Goal: Information Seeking & Learning: Learn about a topic

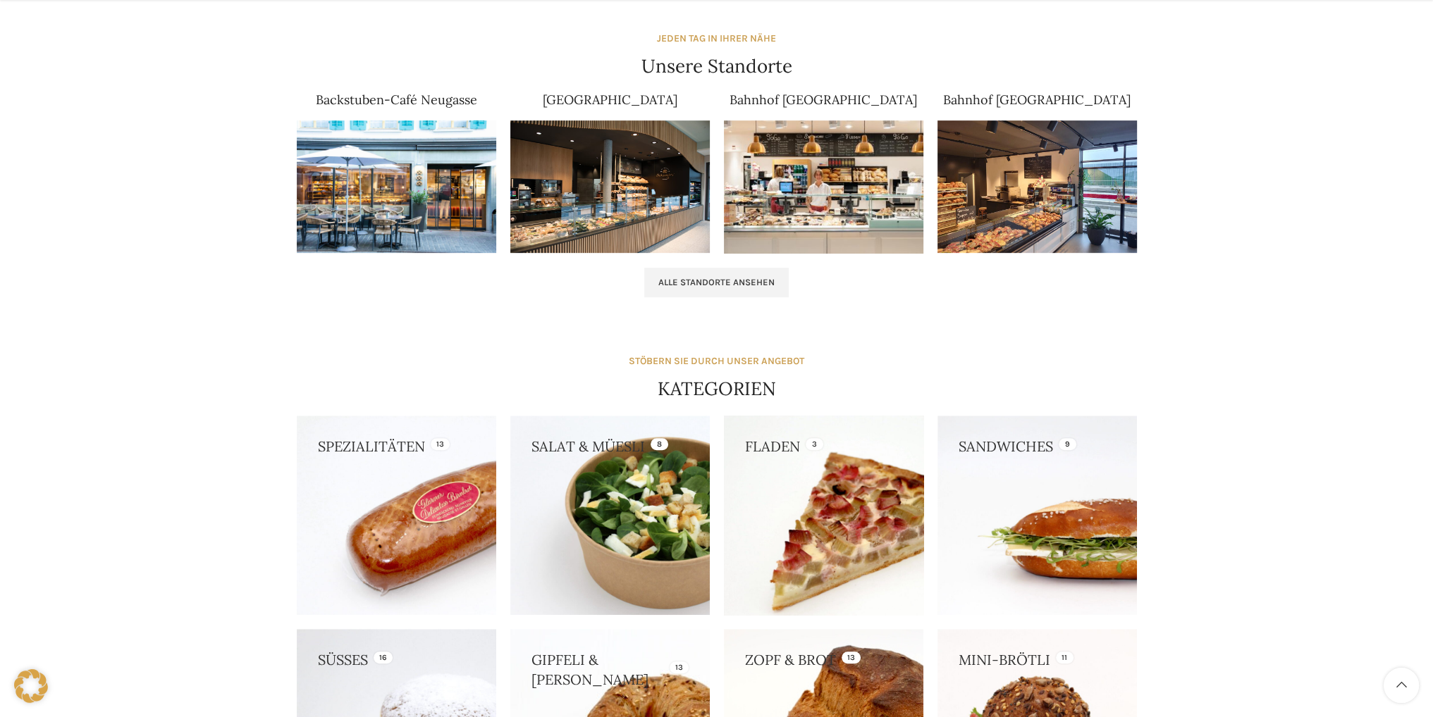
scroll to position [987, 0]
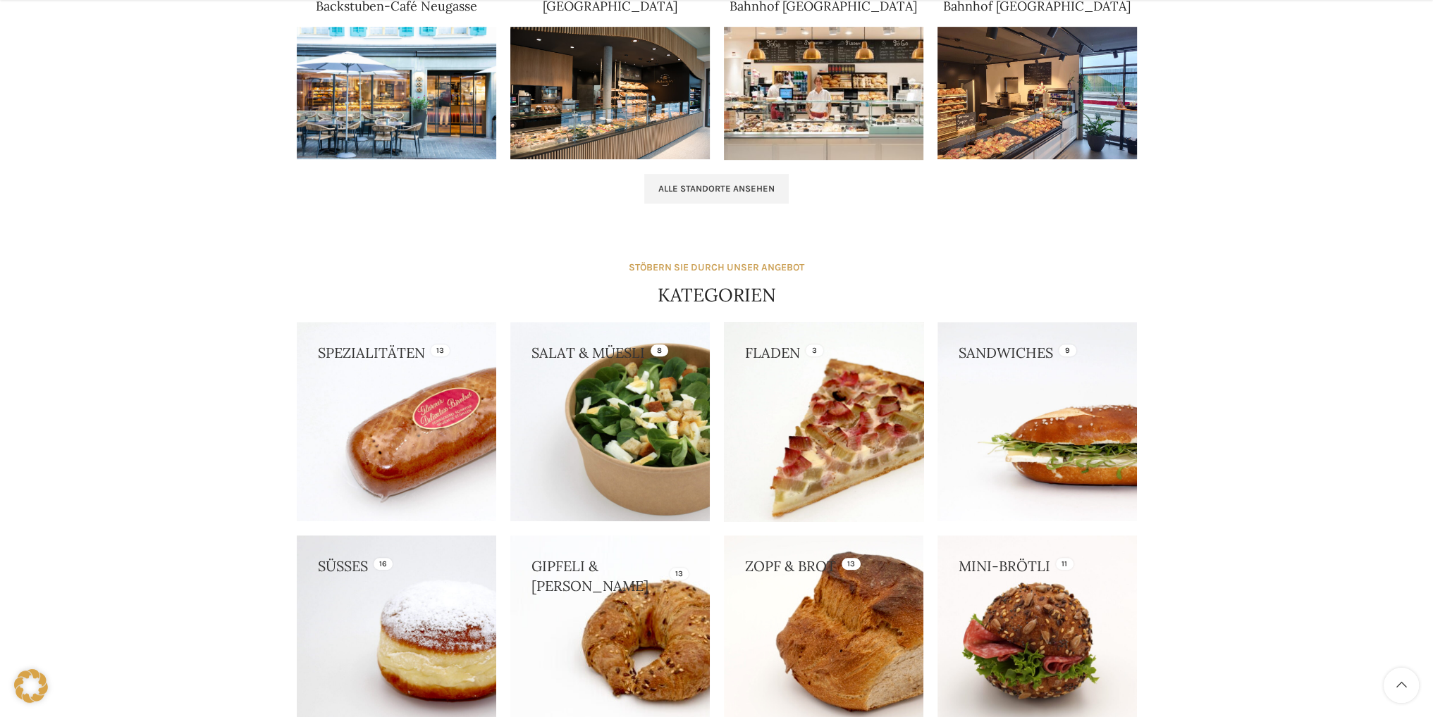
click at [782, 370] on link at bounding box center [823, 421] width 199 height 199
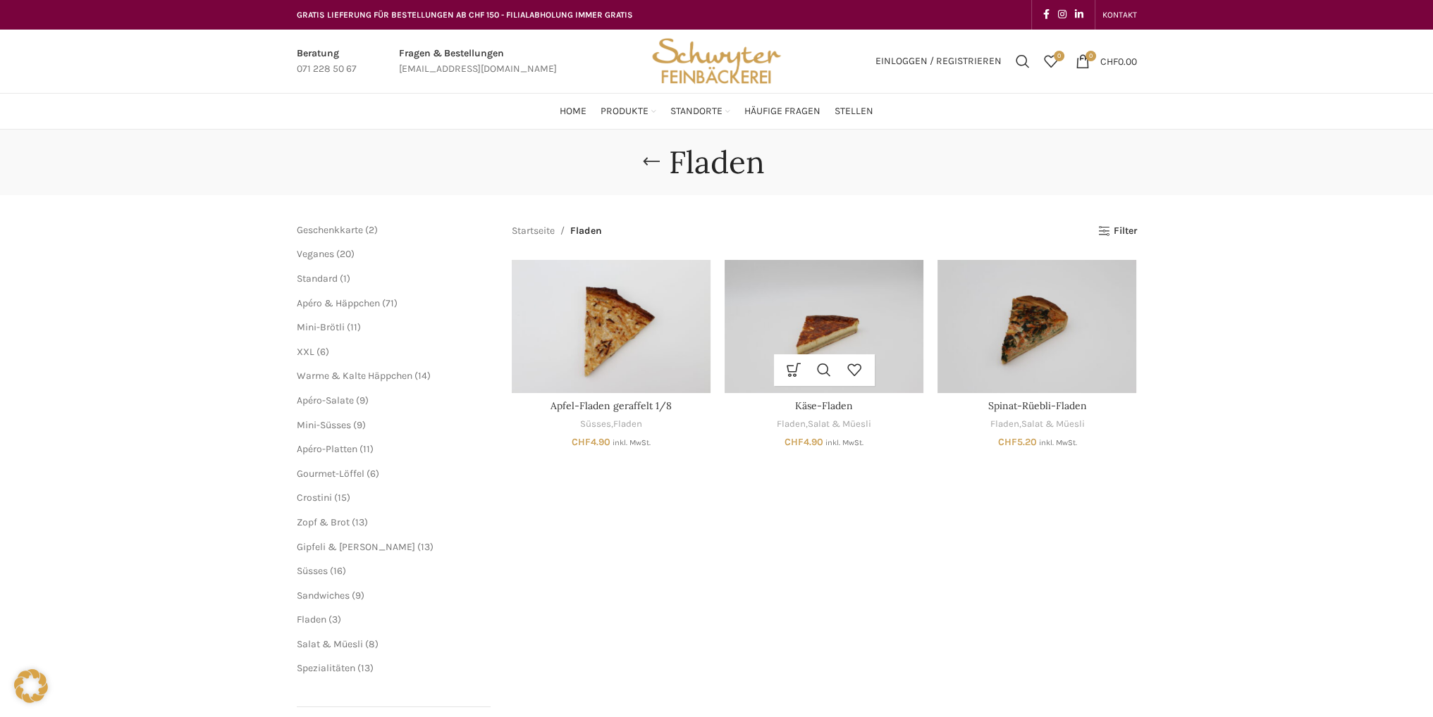
click at [877, 331] on img "Käse-Fladen" at bounding box center [823, 326] width 199 height 132
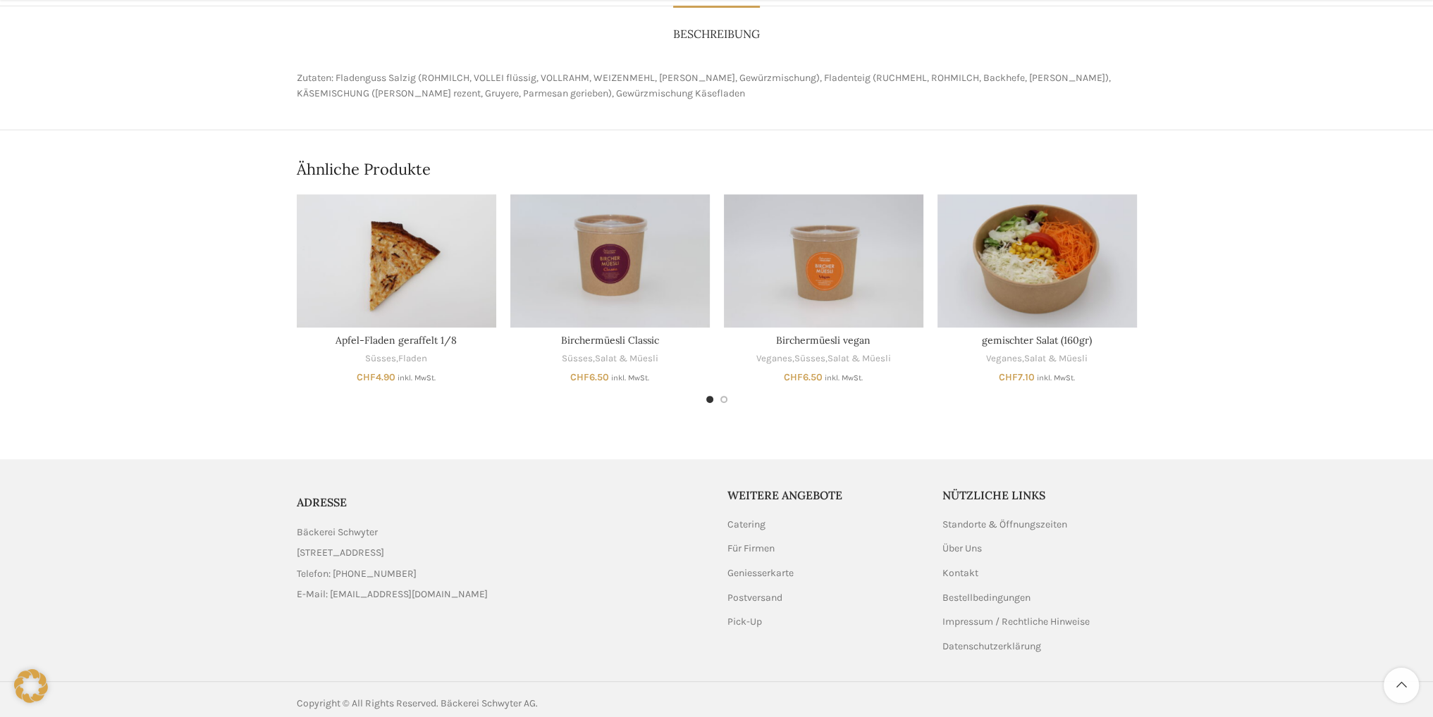
scroll to position [583, 0]
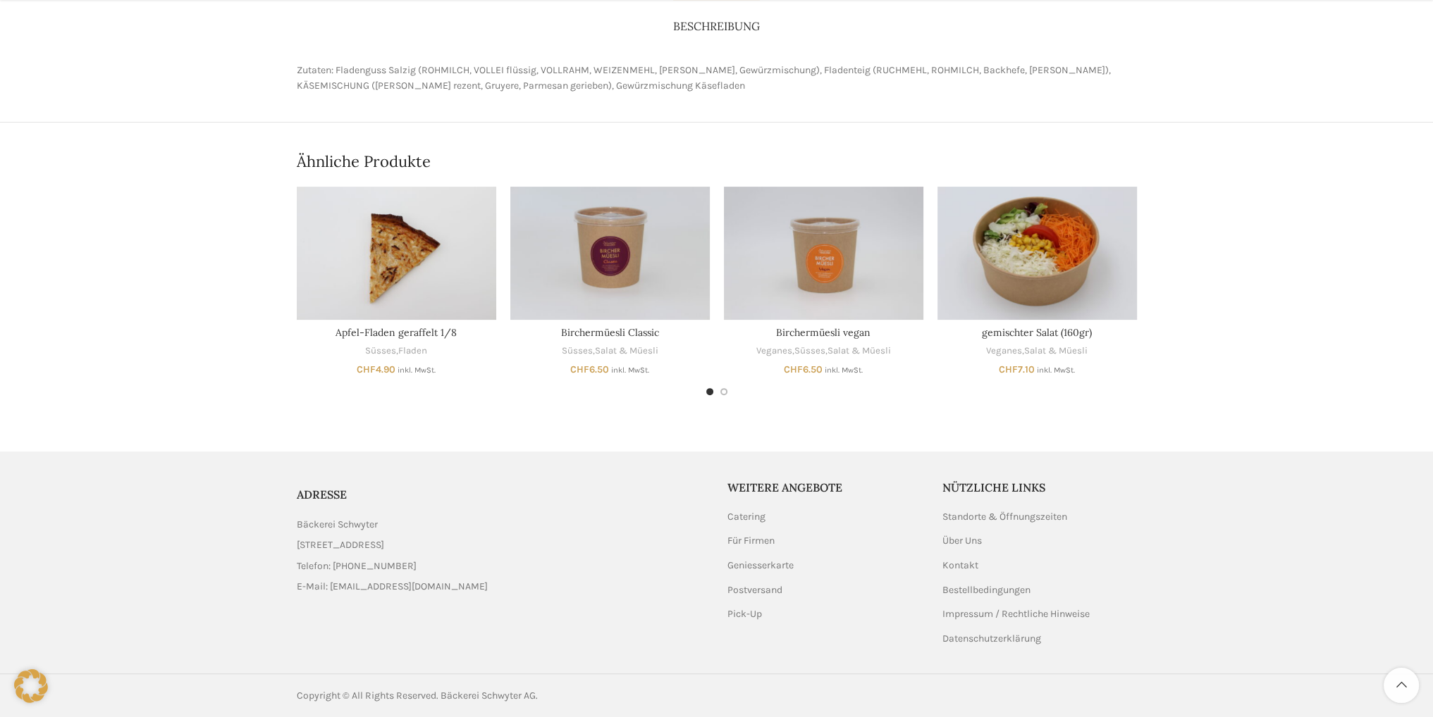
click at [725, 393] on span "Go to slide 2" at bounding box center [723, 391] width 7 height 7
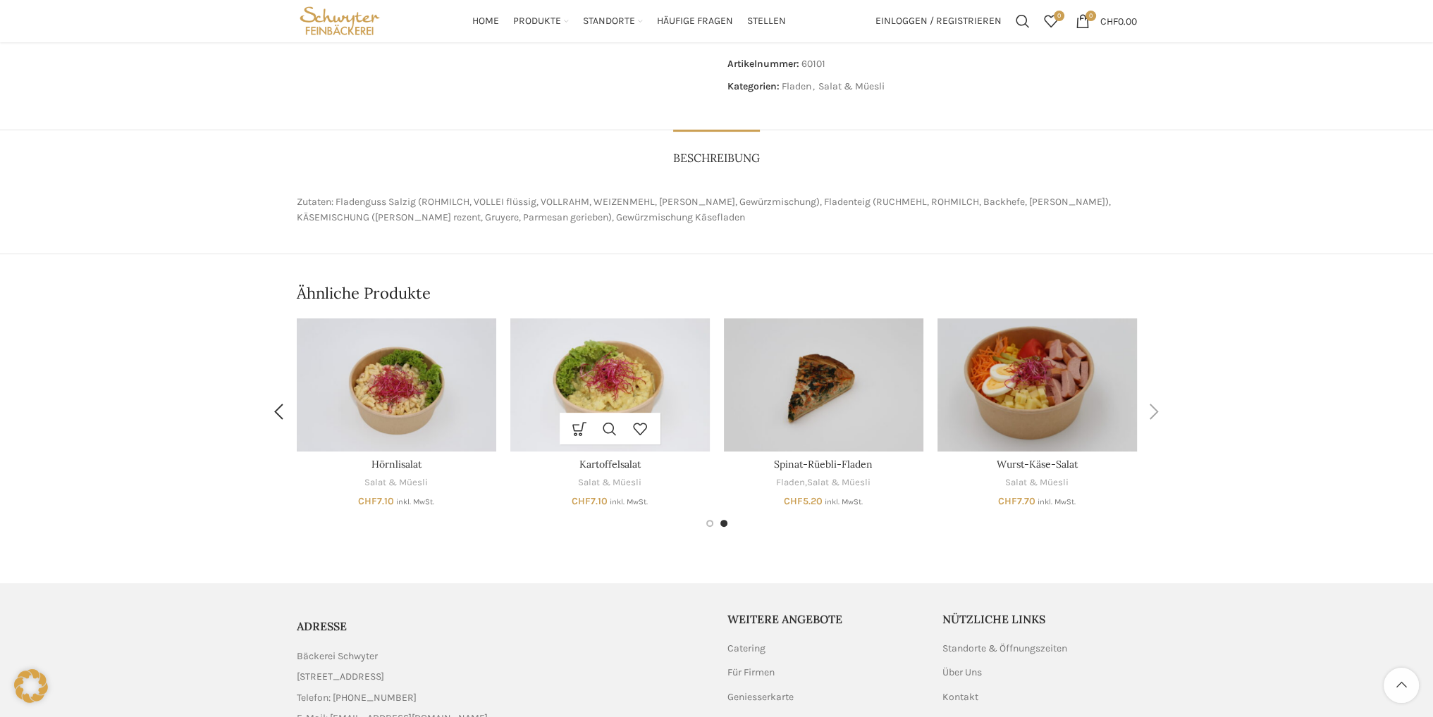
scroll to position [442, 0]
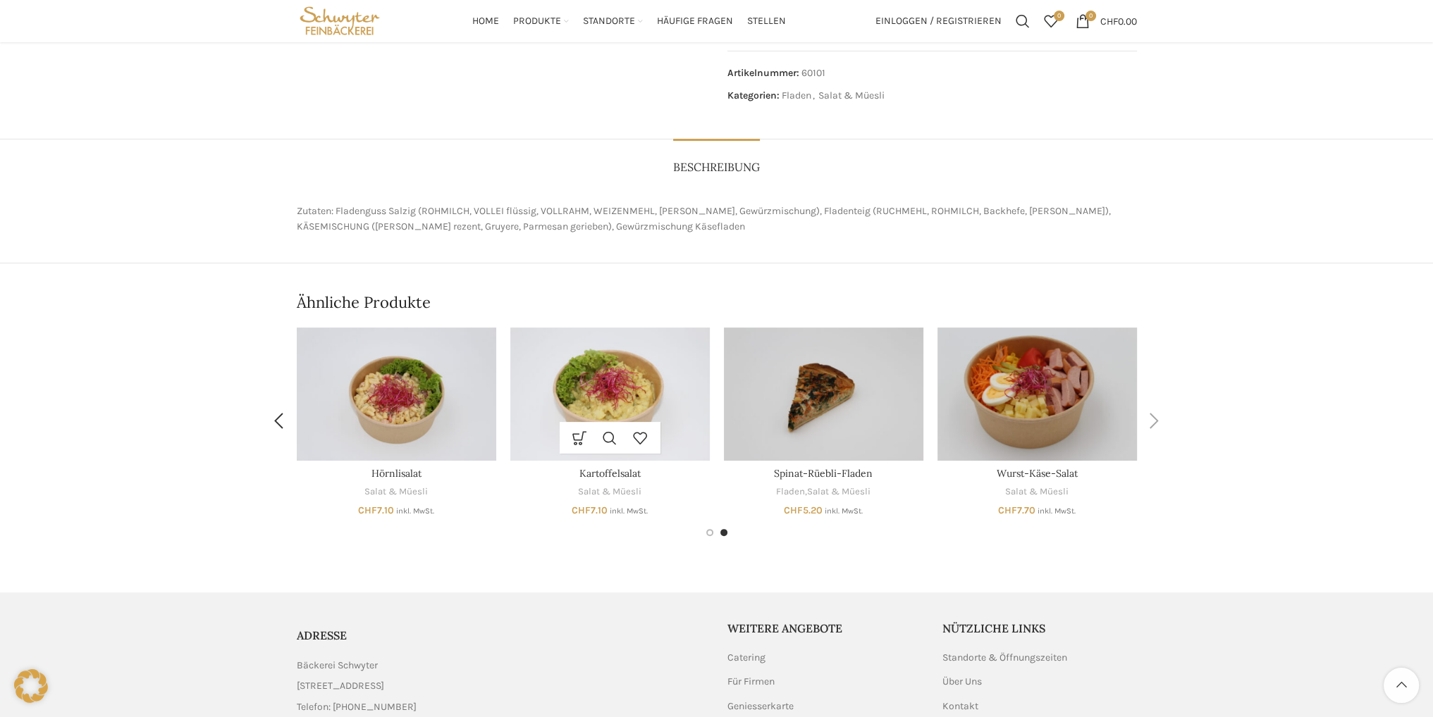
click at [677, 381] on img "Kartoffelsalat" at bounding box center [609, 394] width 199 height 133
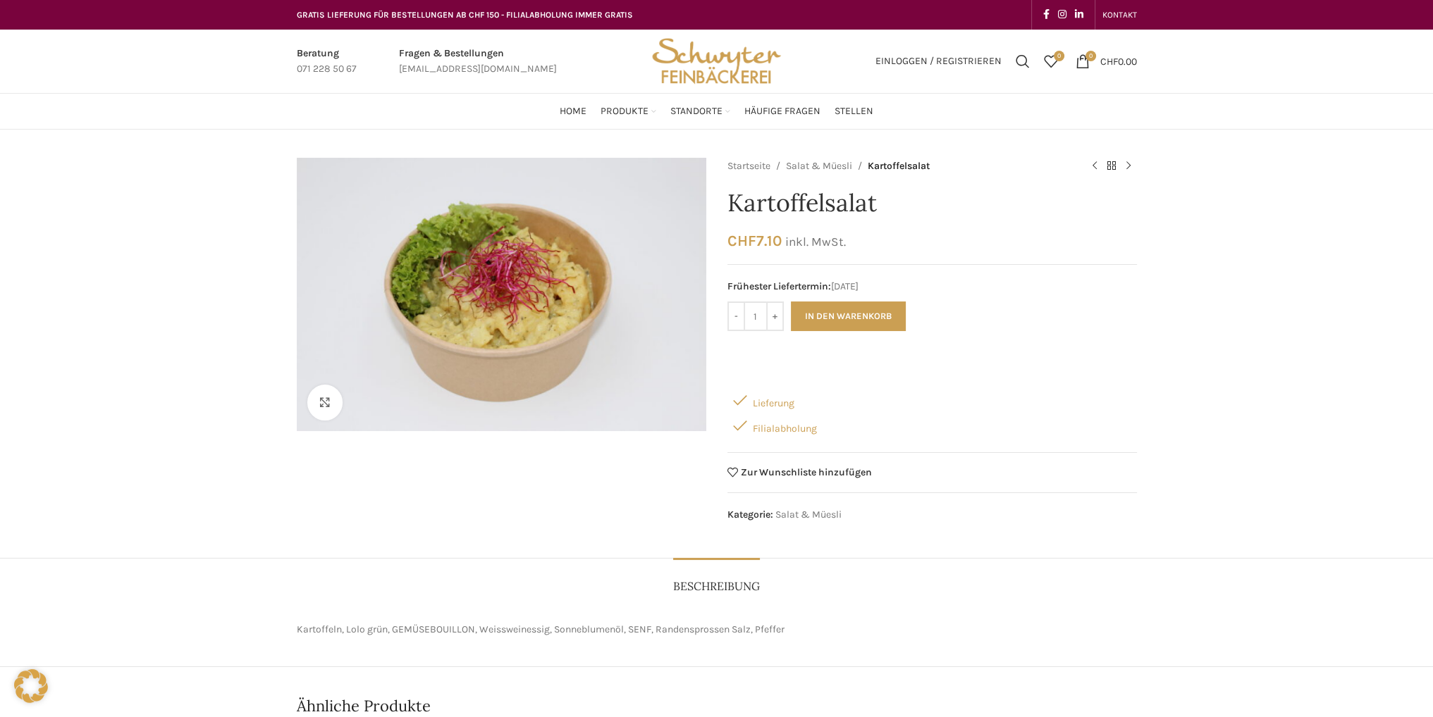
drag, startPoint x: 0, startPoint y: 0, endPoint x: 677, endPoint y: 379, distance: 776.1
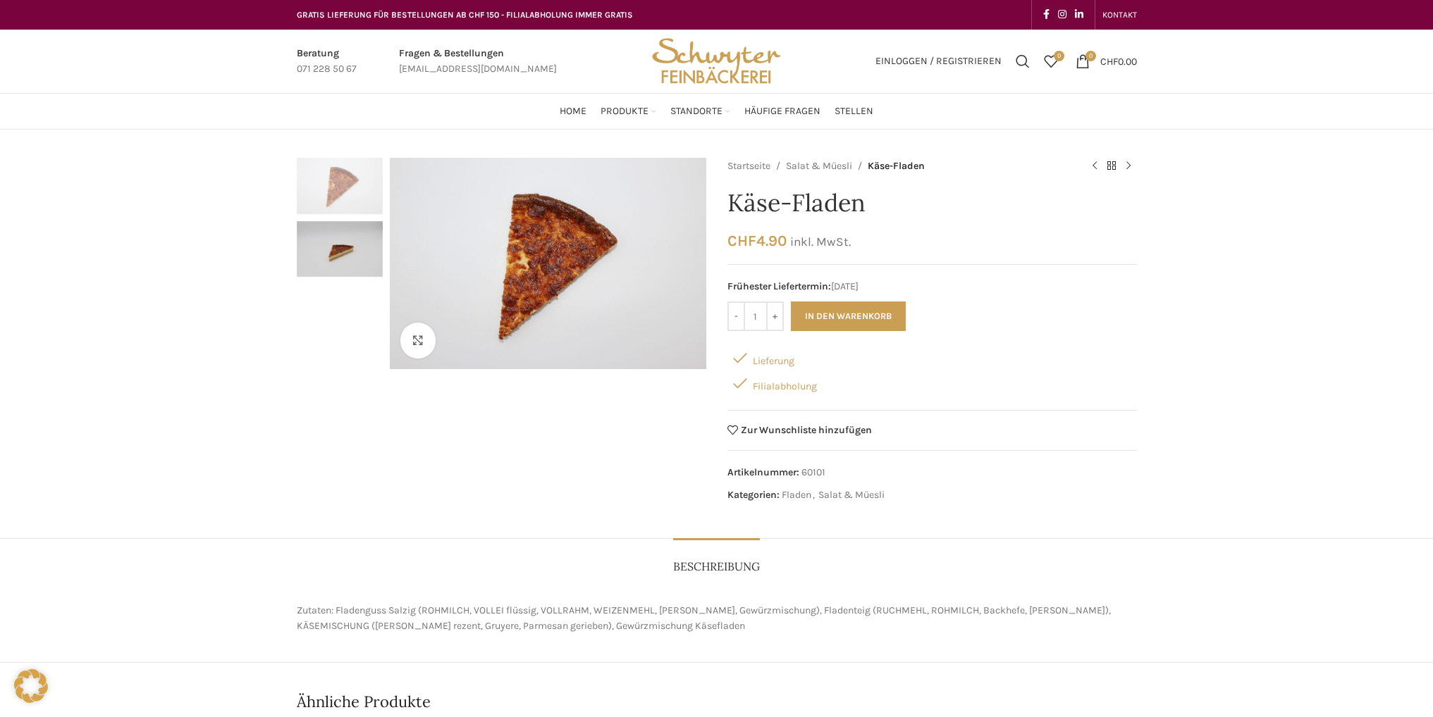
scroll to position [442, 0]
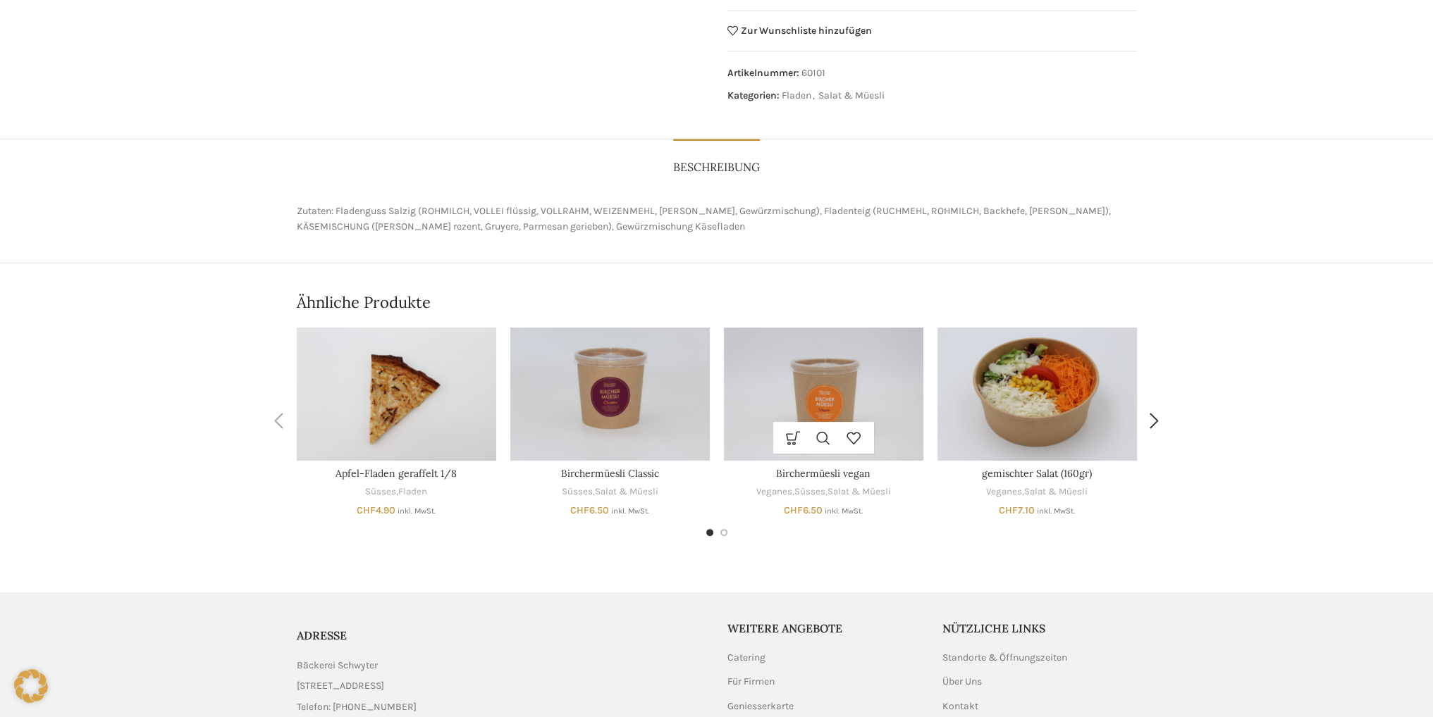
click at [865, 361] on img "Birchermüesli vegan" at bounding box center [823, 394] width 199 height 133
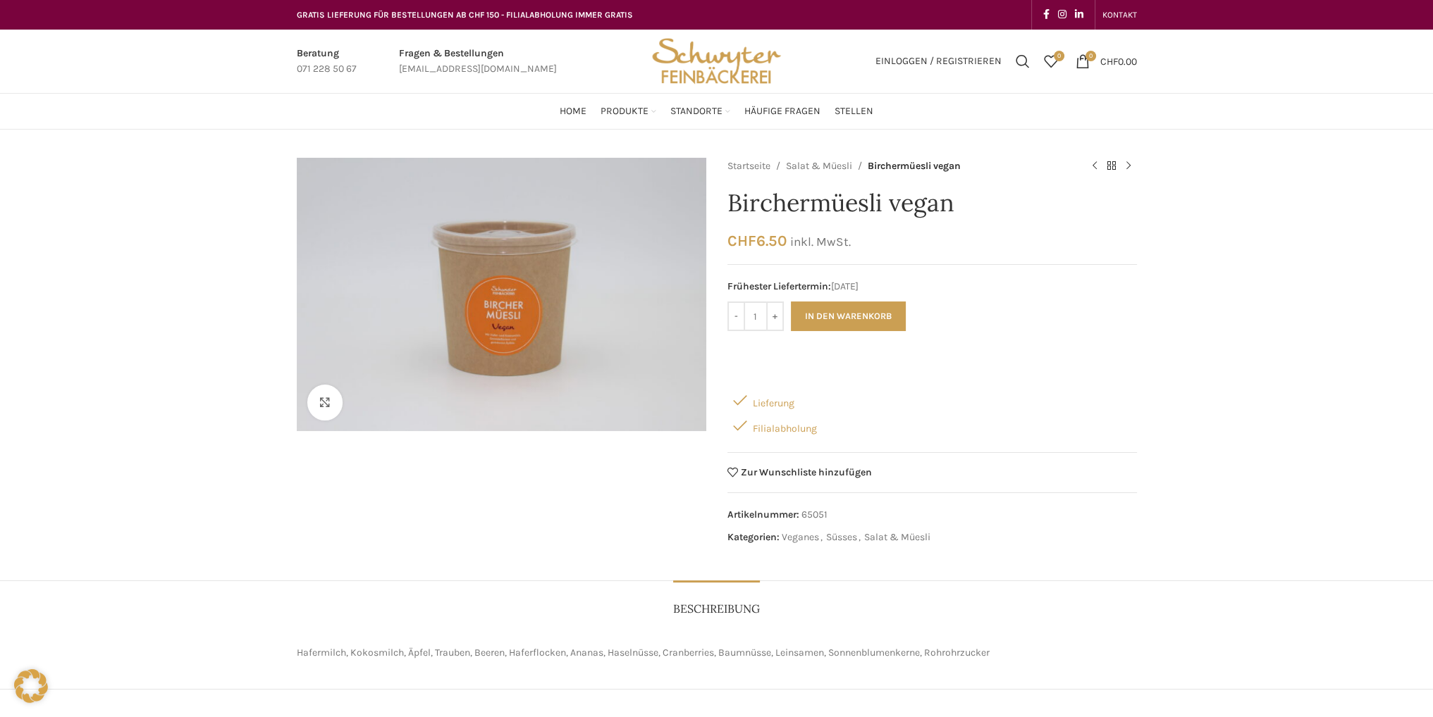
click at [176, 390] on div "Klicken um zu vergrössern Startseite Salat & Müesli Birchermüesli vegan Verzasc…" at bounding box center [716, 567] width 1433 height 819
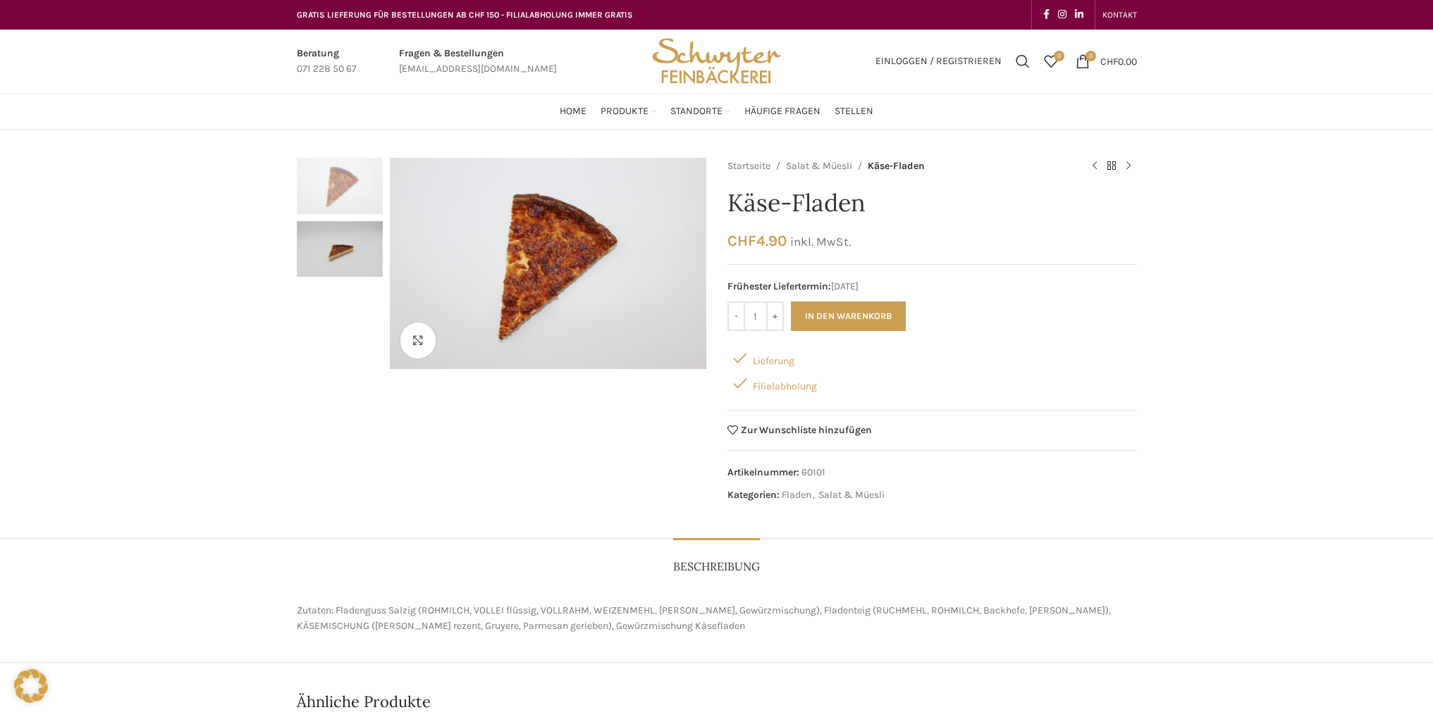
scroll to position [442, 0]
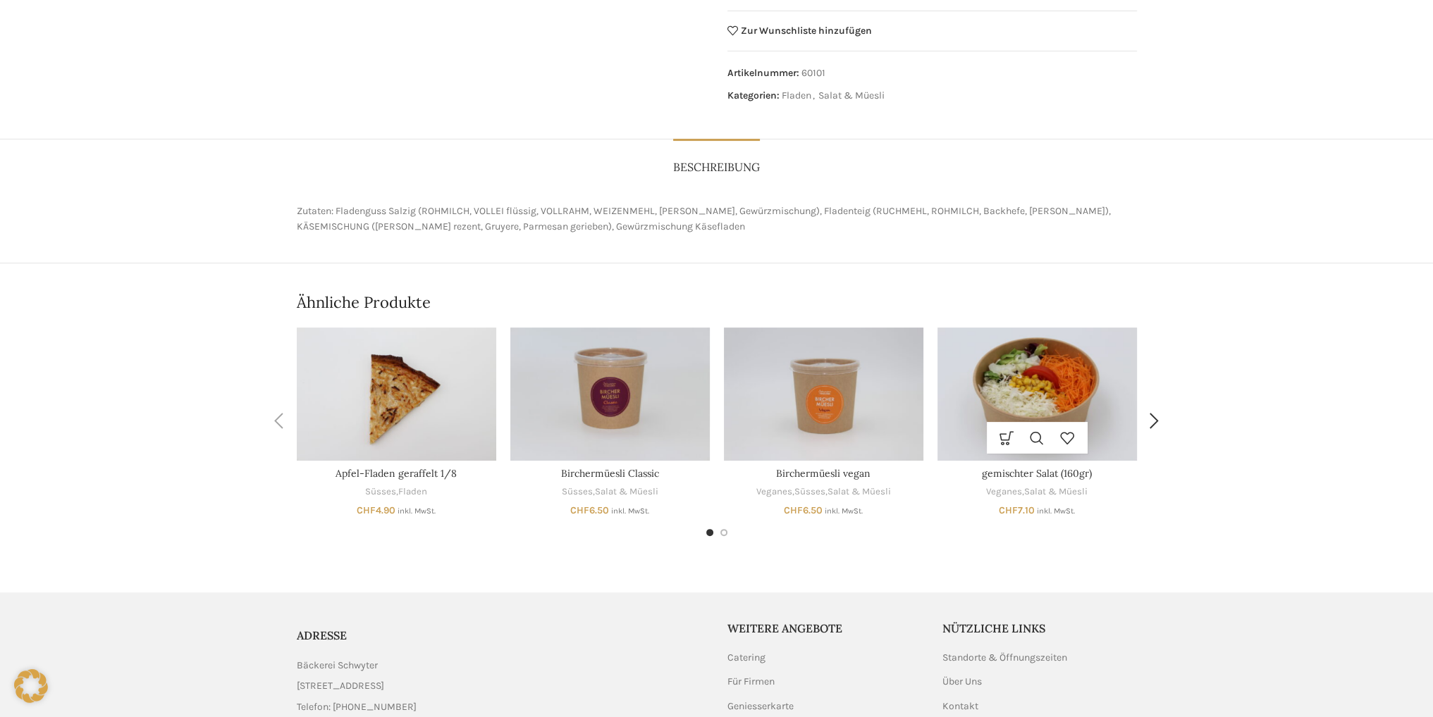
click at [1016, 370] on img "gemischter Salat (160gr)" at bounding box center [1036, 394] width 199 height 133
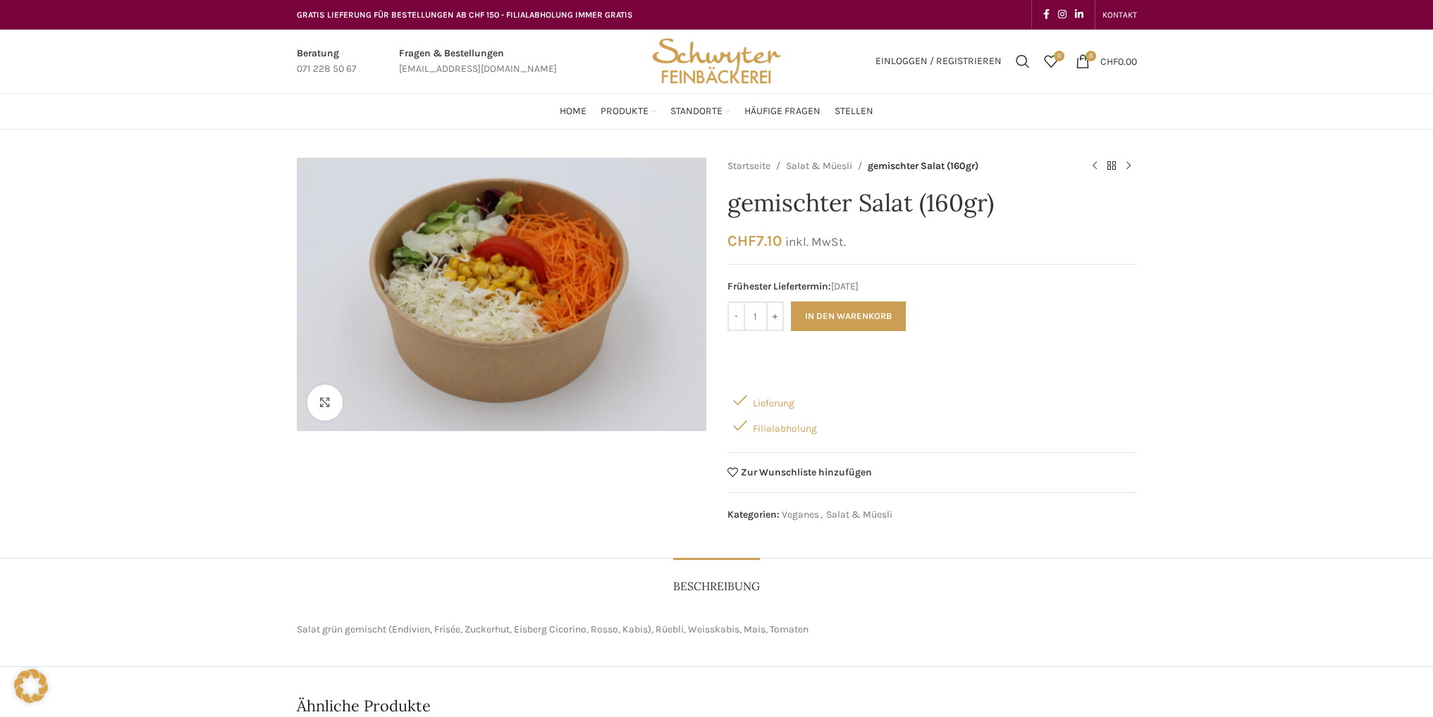
drag, startPoint x: 199, startPoint y: 326, endPoint x: 200, endPoint y: 333, distance: 7.9
click at [199, 326] on div "Klicken um zu vergrössern Startseite Salat & Müesli gemischter Salat (160gr) Ve…" at bounding box center [716, 556] width 1433 height 796
click at [241, 253] on div "Klicken um zu vergrössern Startseite Salat & Müesli gemischter Salat (160gr) Ve…" at bounding box center [716, 556] width 1433 height 796
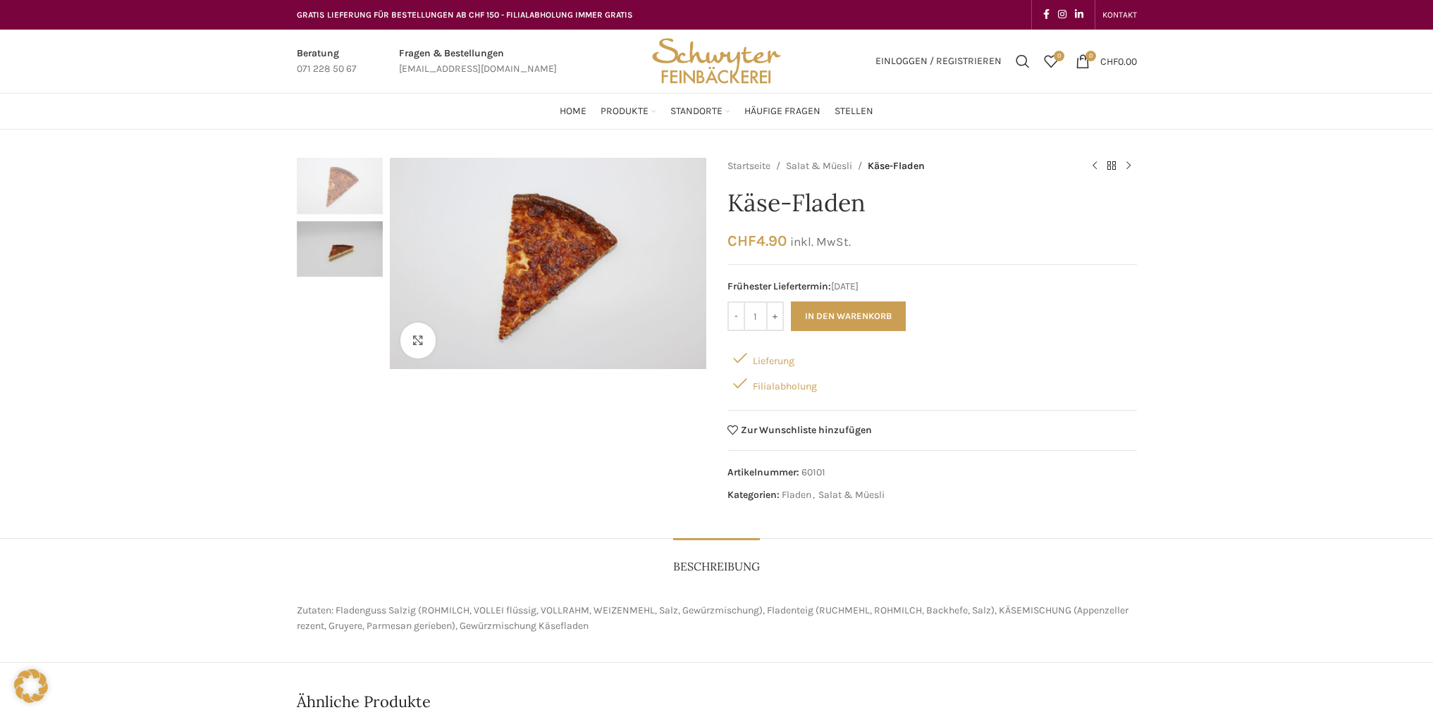
scroll to position [442, 0]
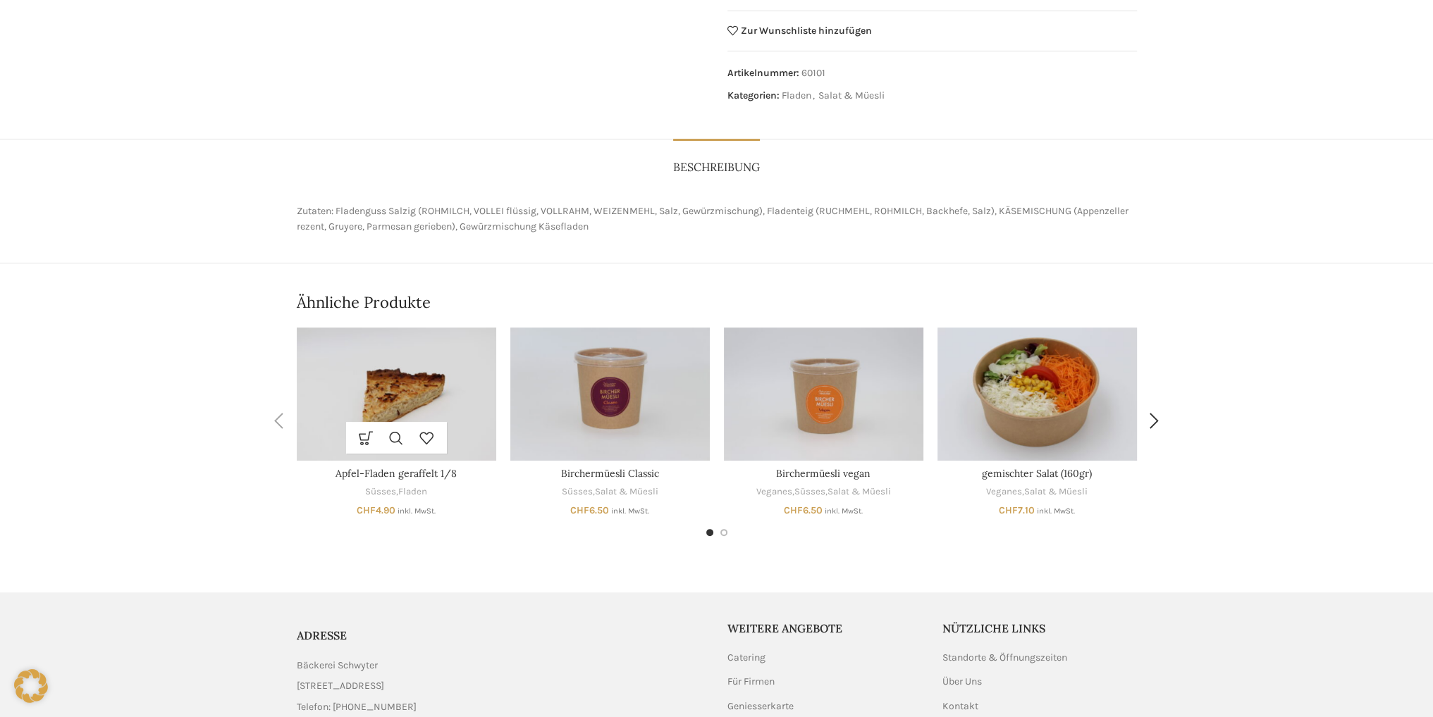
click at [409, 387] on img "Apfel-Fladen geraffelt 1/8" at bounding box center [396, 394] width 199 height 133
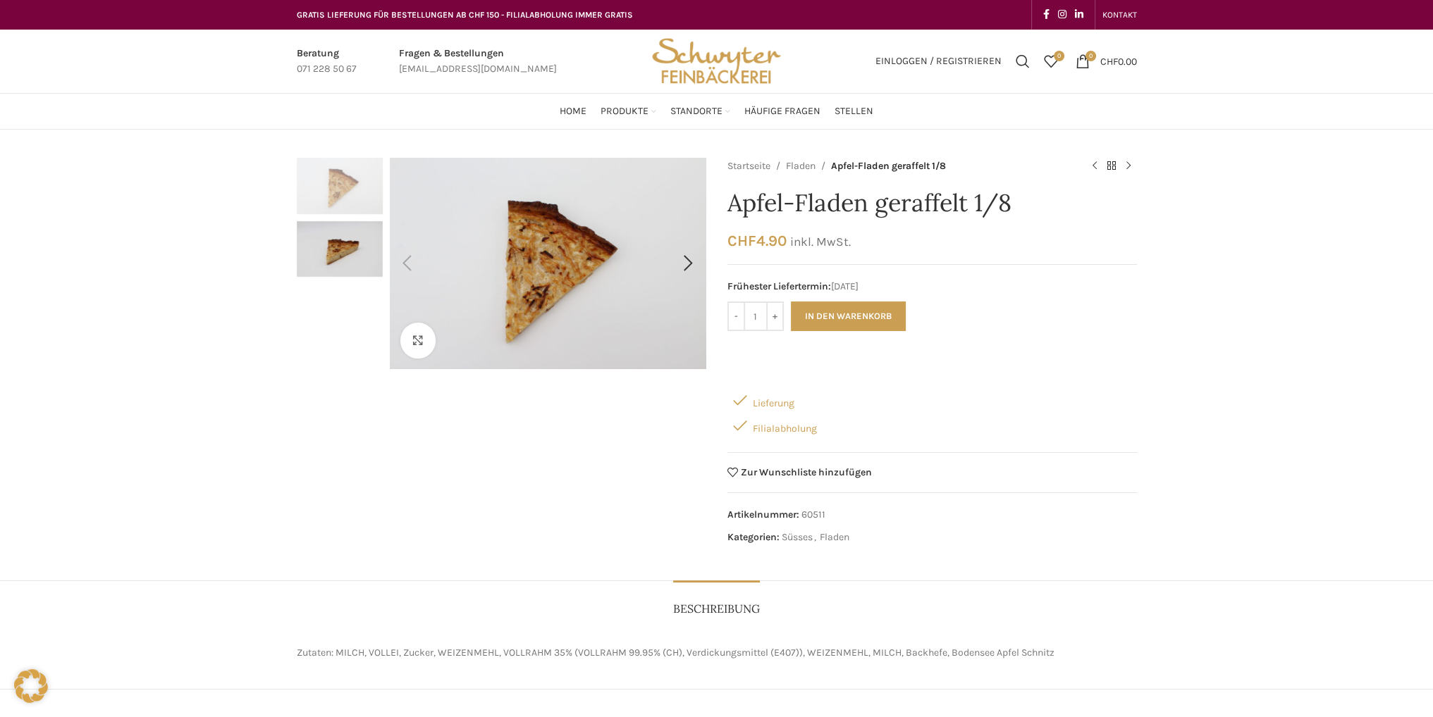
click at [592, 267] on img "1 / 2" at bounding box center [338, 244] width 1804 height 1203
click at [314, 252] on img "2 / 2" at bounding box center [340, 249] width 86 height 56
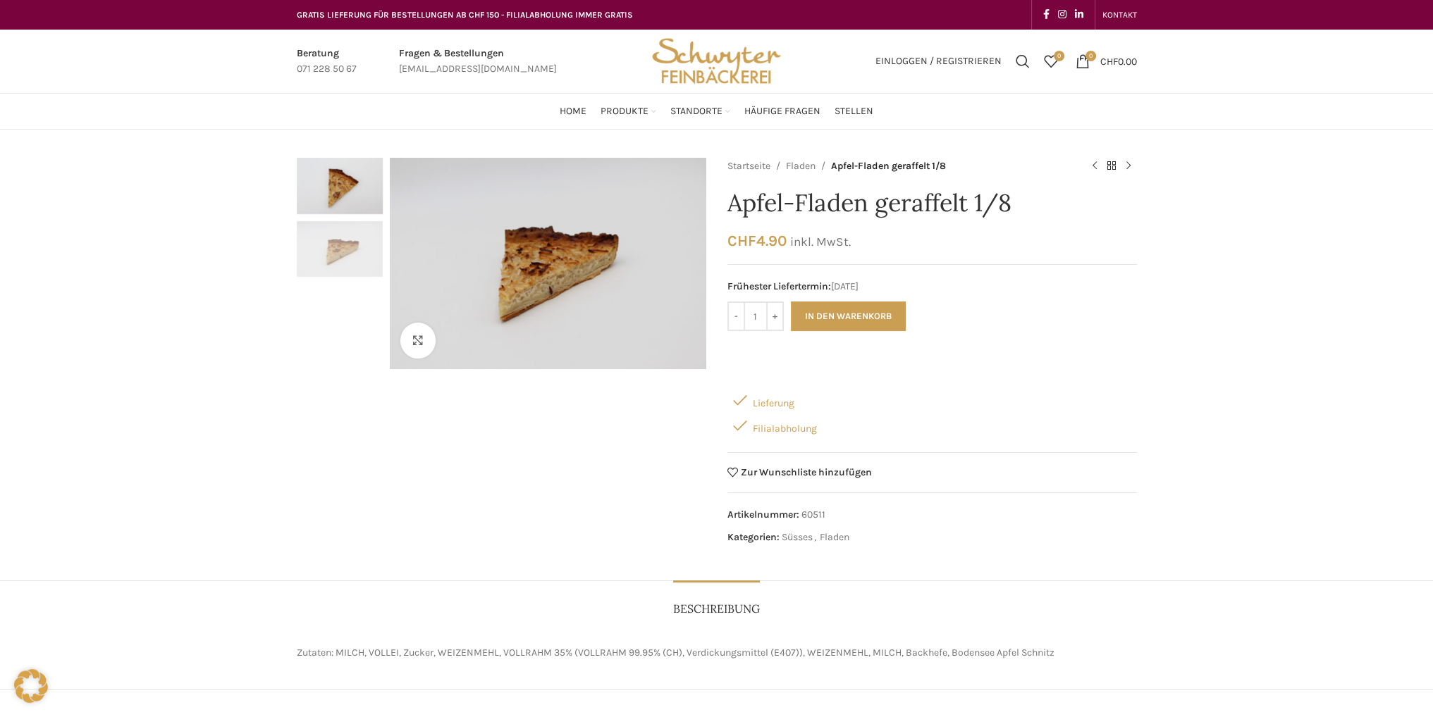
click at [355, 194] on img "1 / 2" at bounding box center [340, 186] width 86 height 56
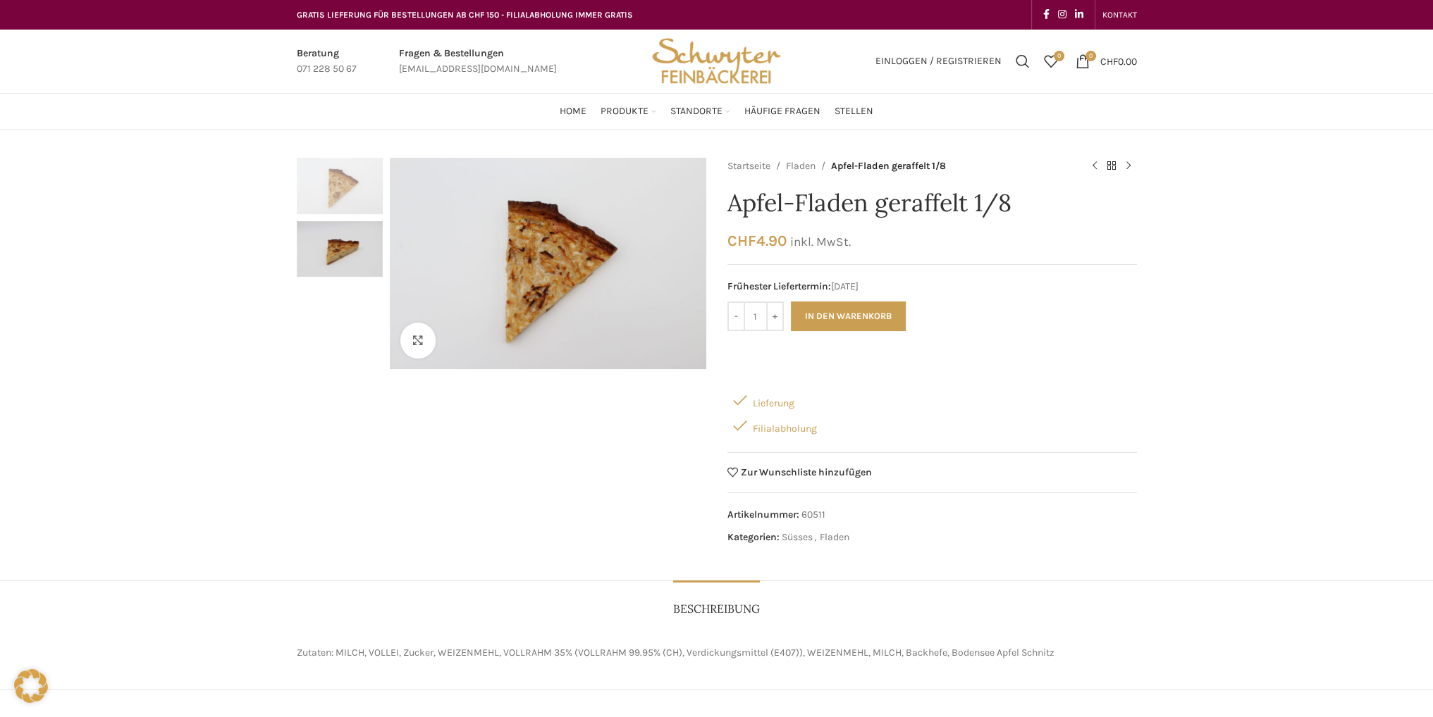
click at [341, 237] on img "2 / 2" at bounding box center [340, 249] width 86 height 56
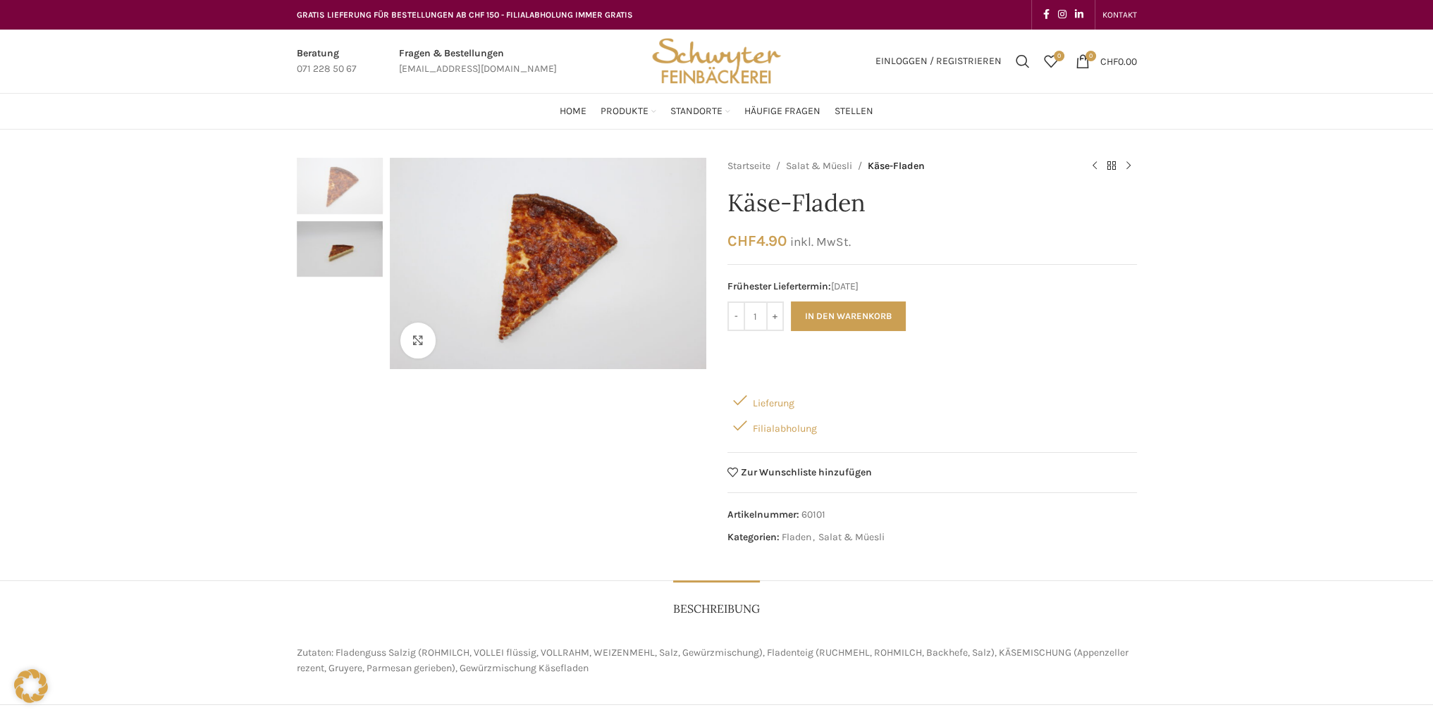
click at [352, 252] on img "2 / 2" at bounding box center [340, 249] width 86 height 56
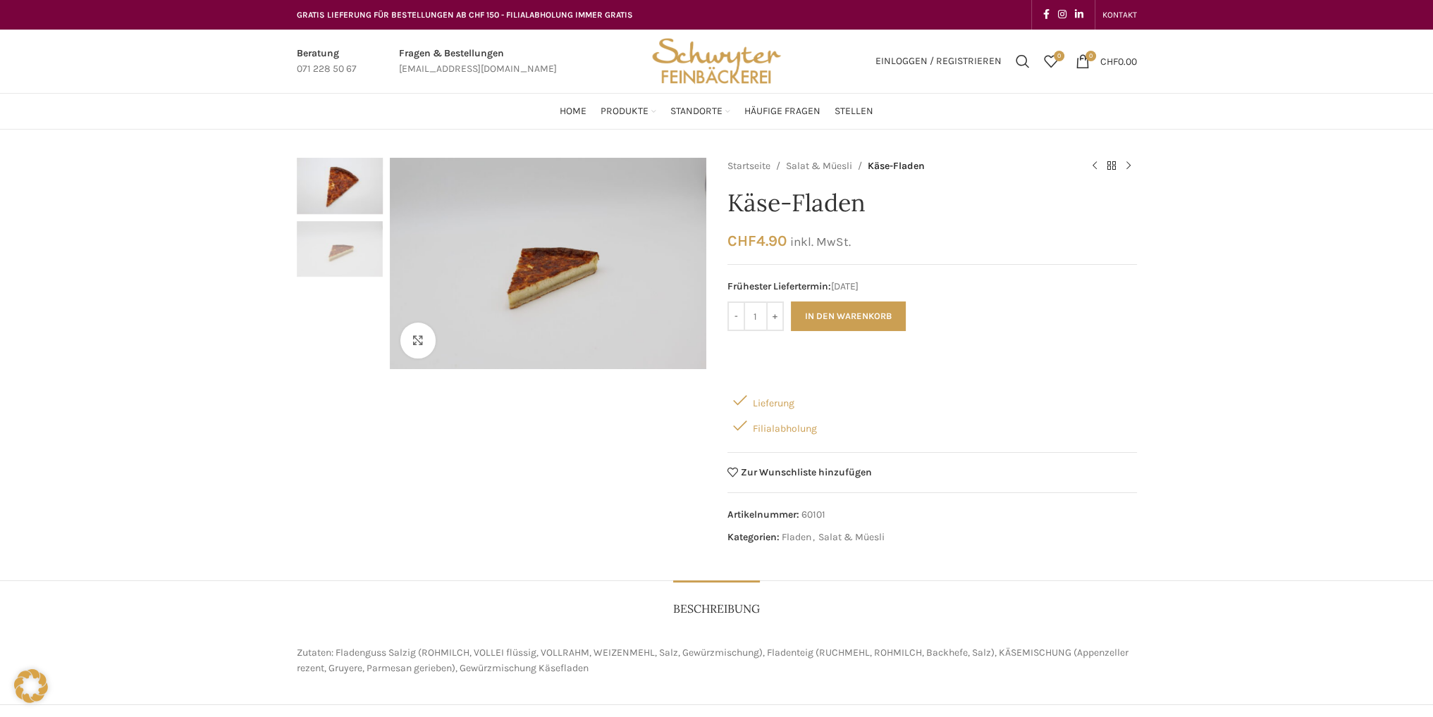
click at [324, 174] on img "1 / 2" at bounding box center [340, 186] width 86 height 56
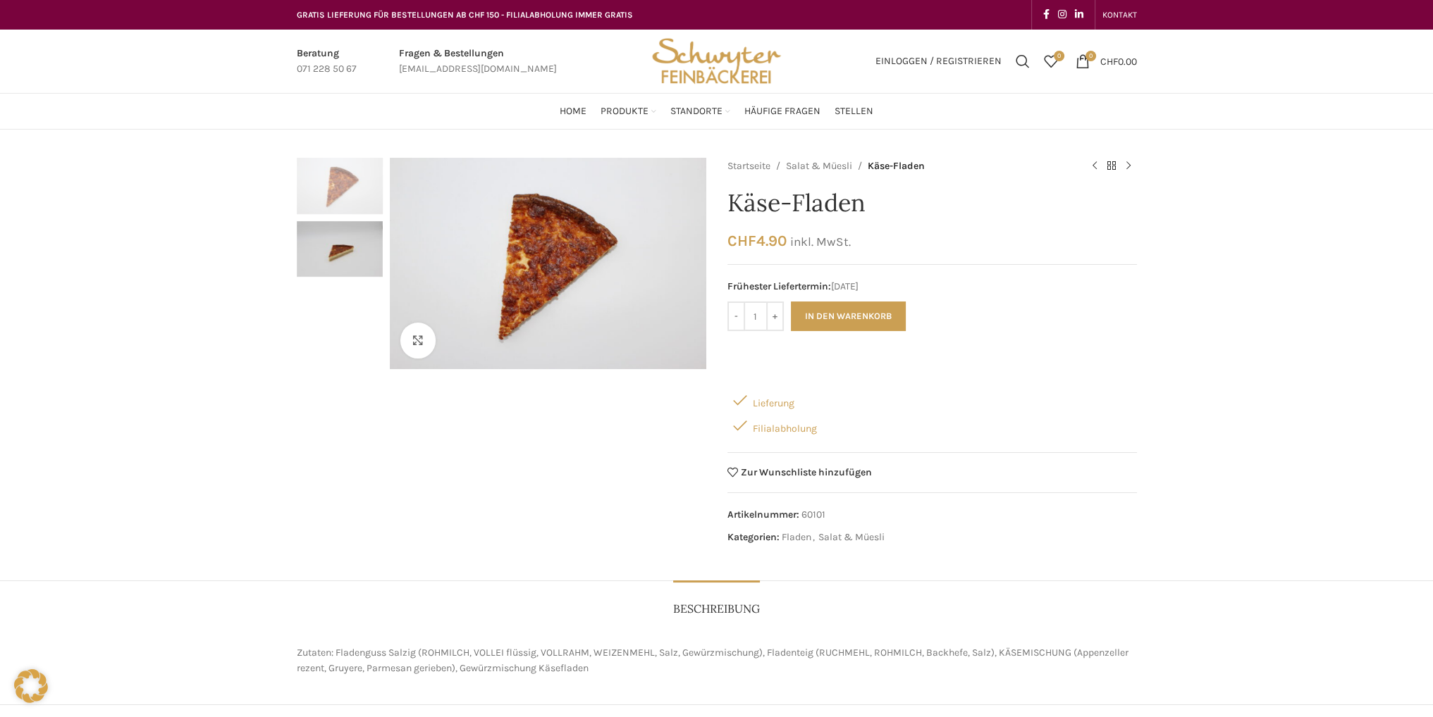
click at [278, 352] on div "Klicken um zu vergrössern Startseite Salat & Müesli [PERSON_NAME] Ciabatta Poul…" at bounding box center [716, 568] width 1433 height 820
click at [406, 350] on link "Klicken um zu vergrössern" at bounding box center [483, 340] width 166 height 35
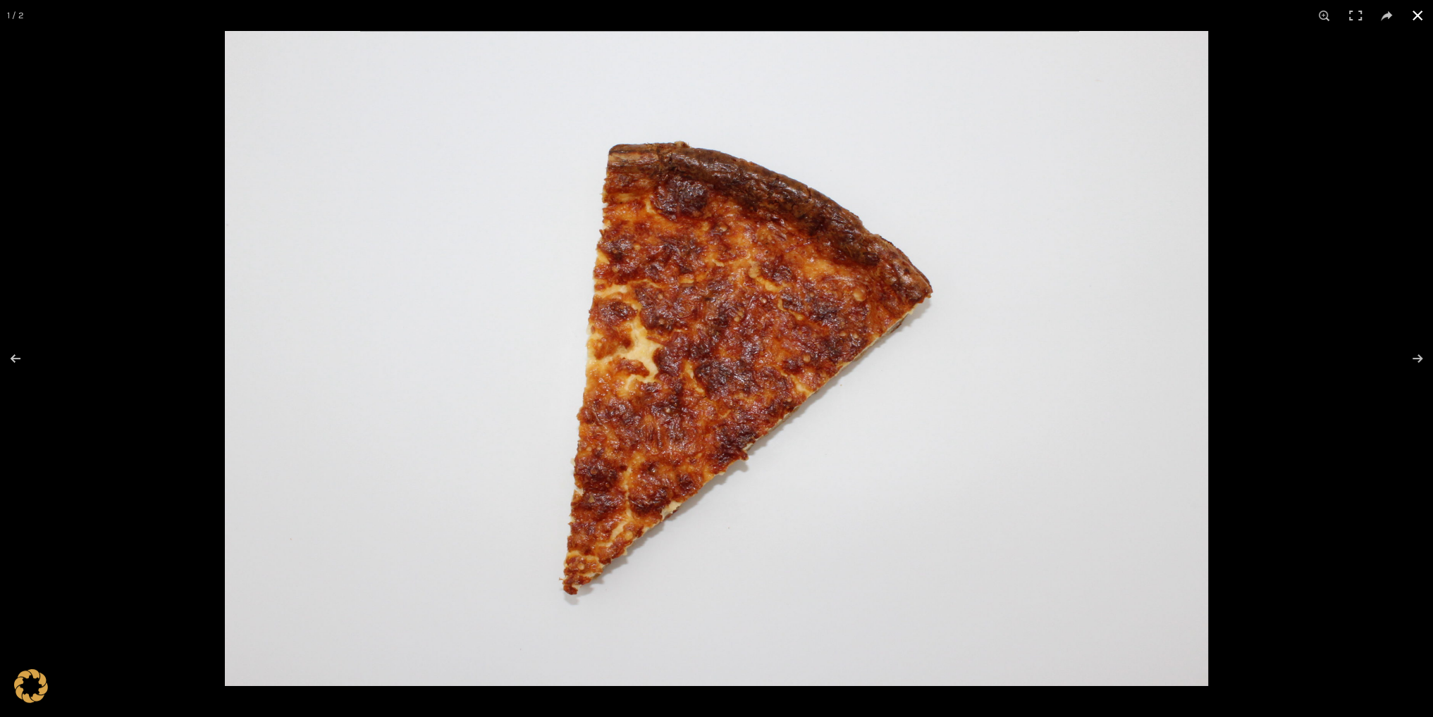
click at [1419, 18] on button at bounding box center [1417, 15] width 31 height 31
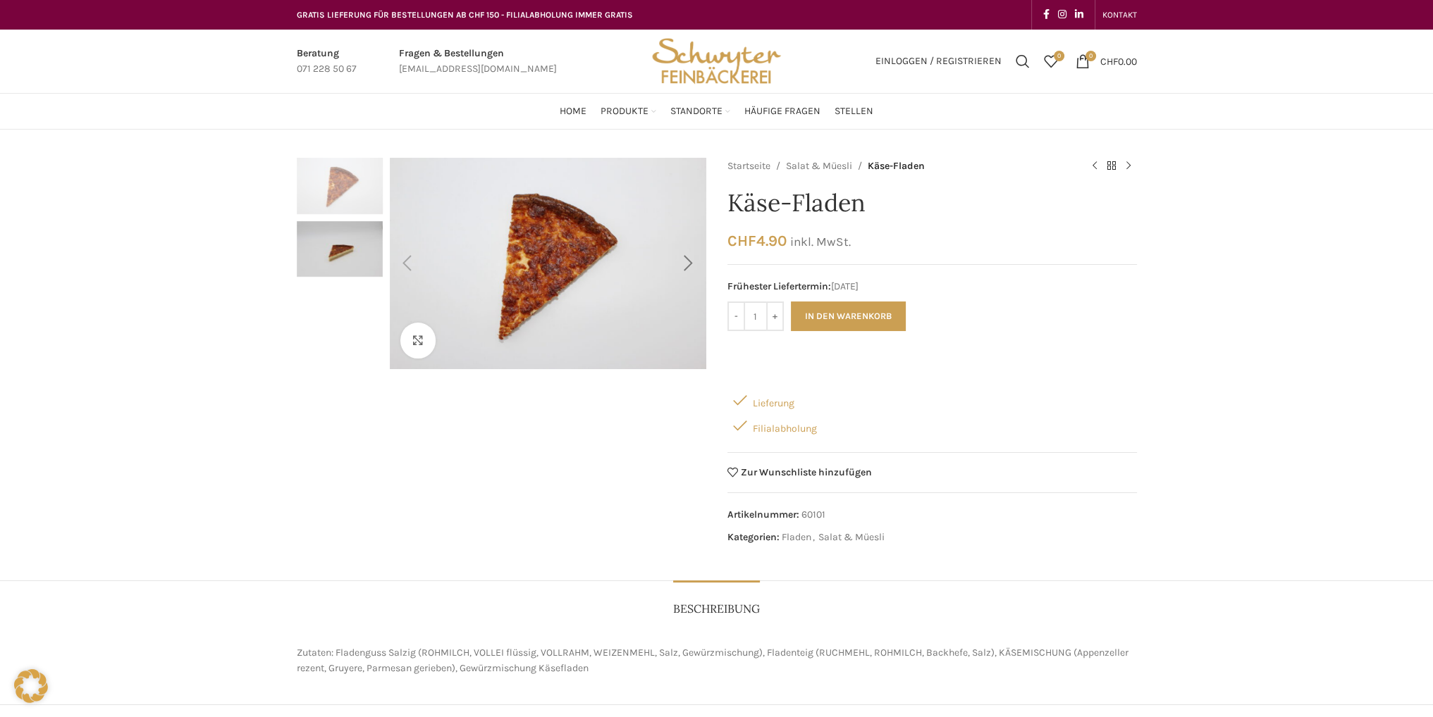
click at [682, 271] on div "Next slide" at bounding box center [688, 263] width 35 height 35
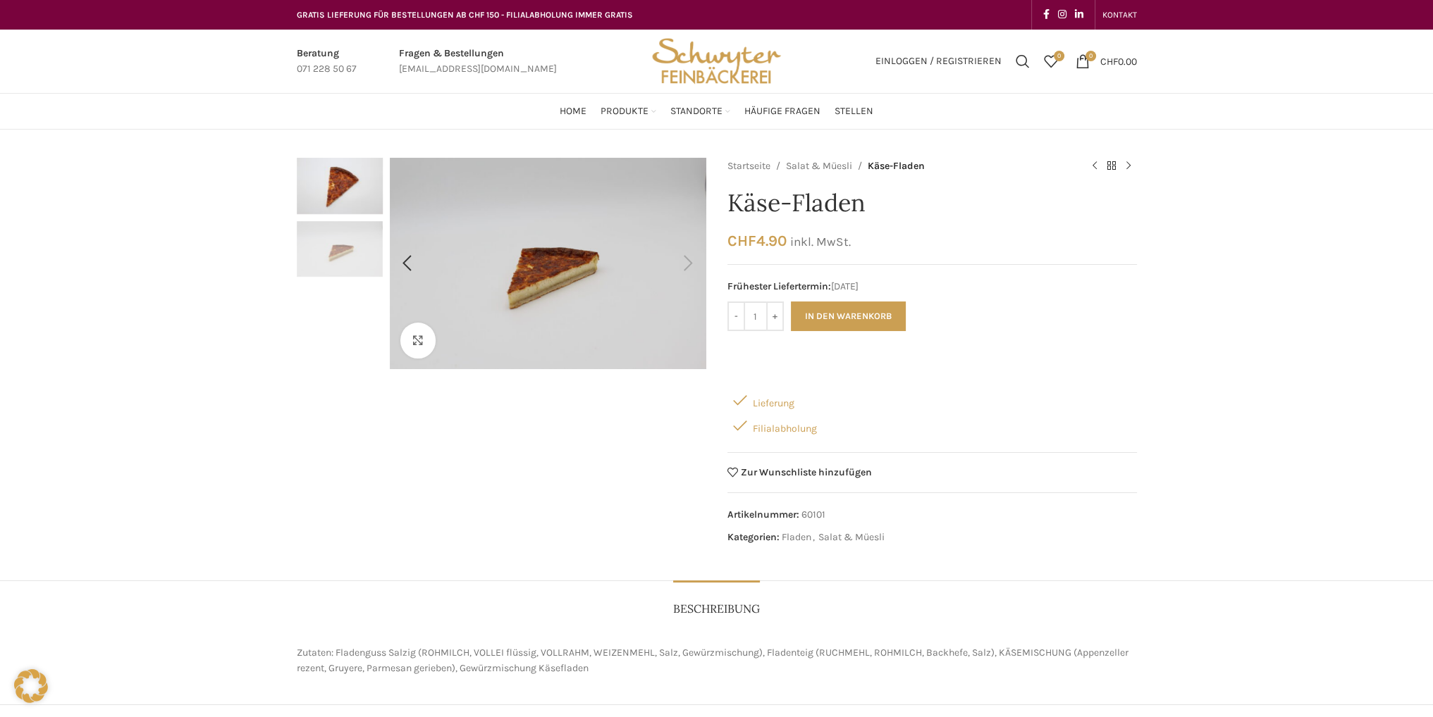
click at [687, 267] on div "Next slide" at bounding box center [688, 263] width 35 height 35
click at [691, 262] on div "Next slide" at bounding box center [688, 263] width 35 height 35
click at [408, 264] on div "Previous slide" at bounding box center [407, 263] width 35 height 35
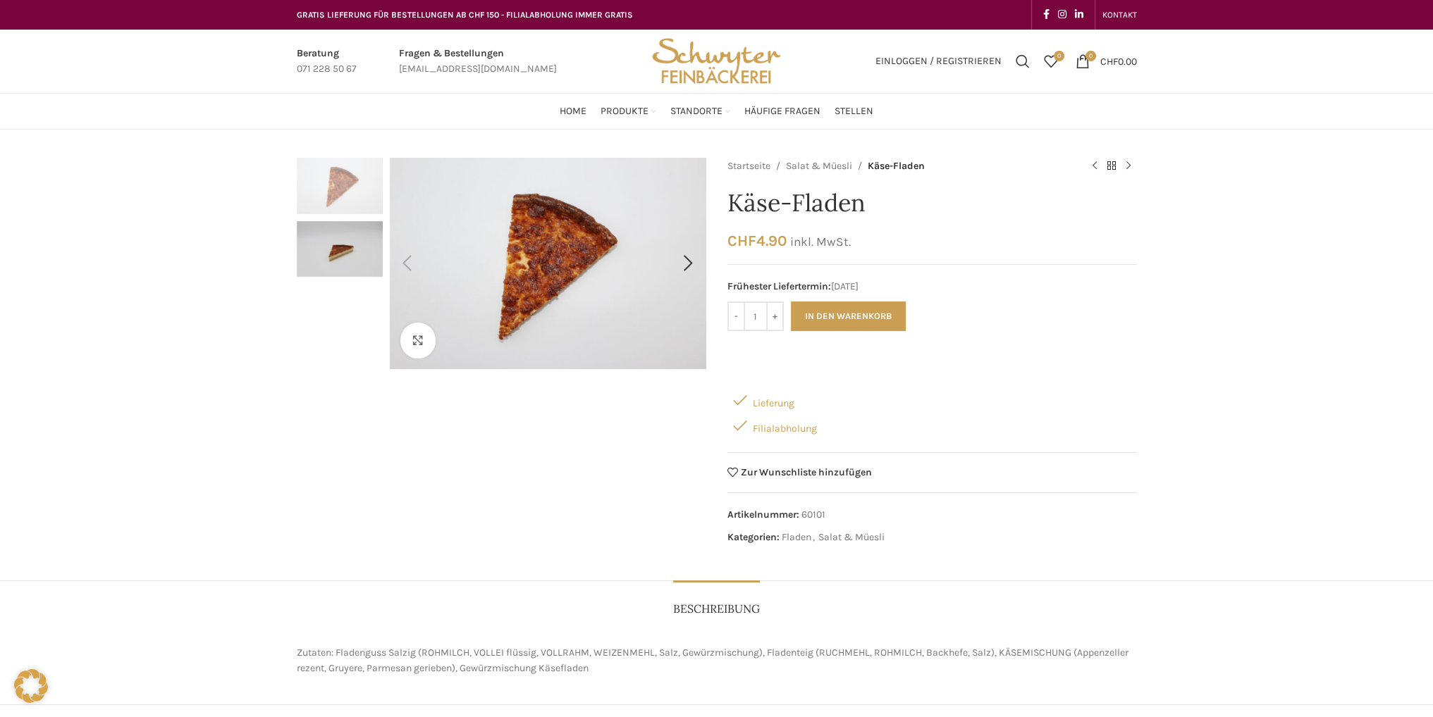
click at [408, 264] on div "Previous slide" at bounding box center [407, 263] width 35 height 35
click at [688, 267] on div "Next slide" at bounding box center [688, 263] width 35 height 35
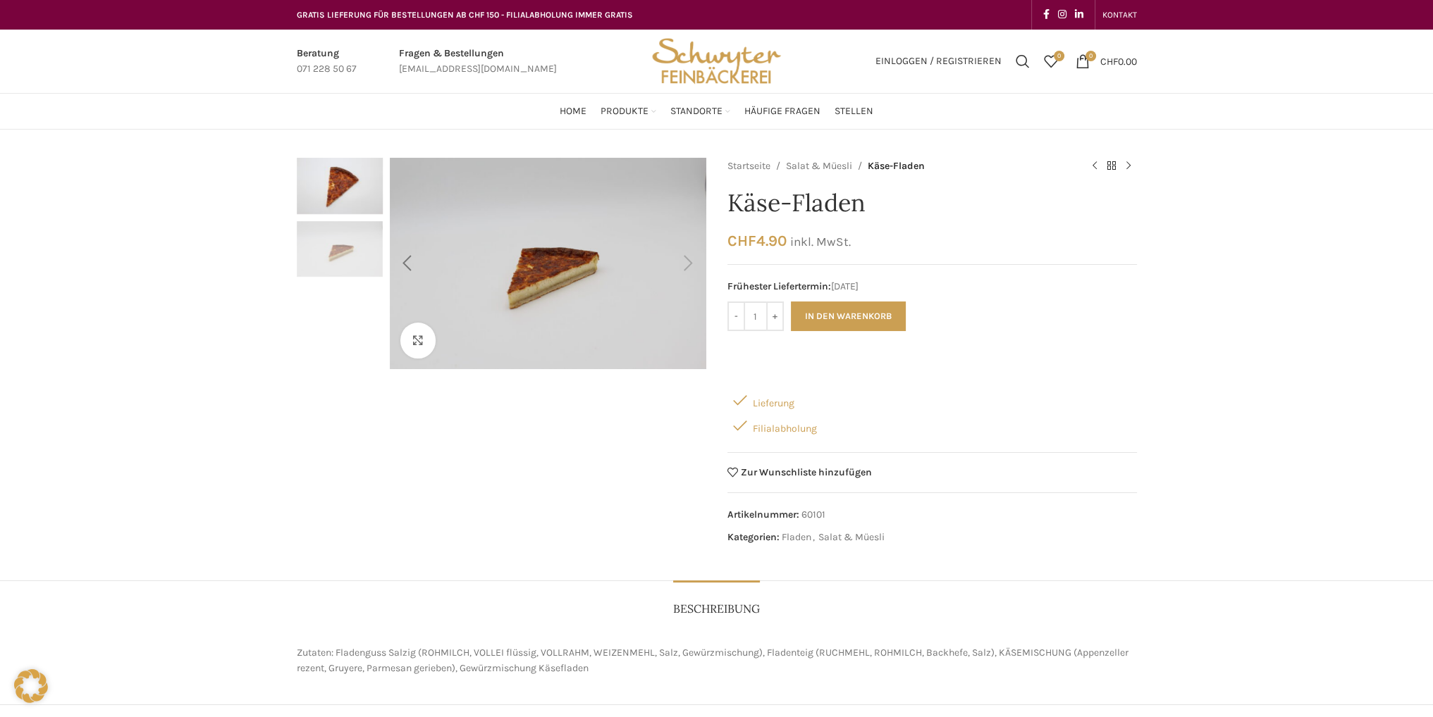
click at [407, 274] on div "Previous slide" at bounding box center [407, 263] width 35 height 35
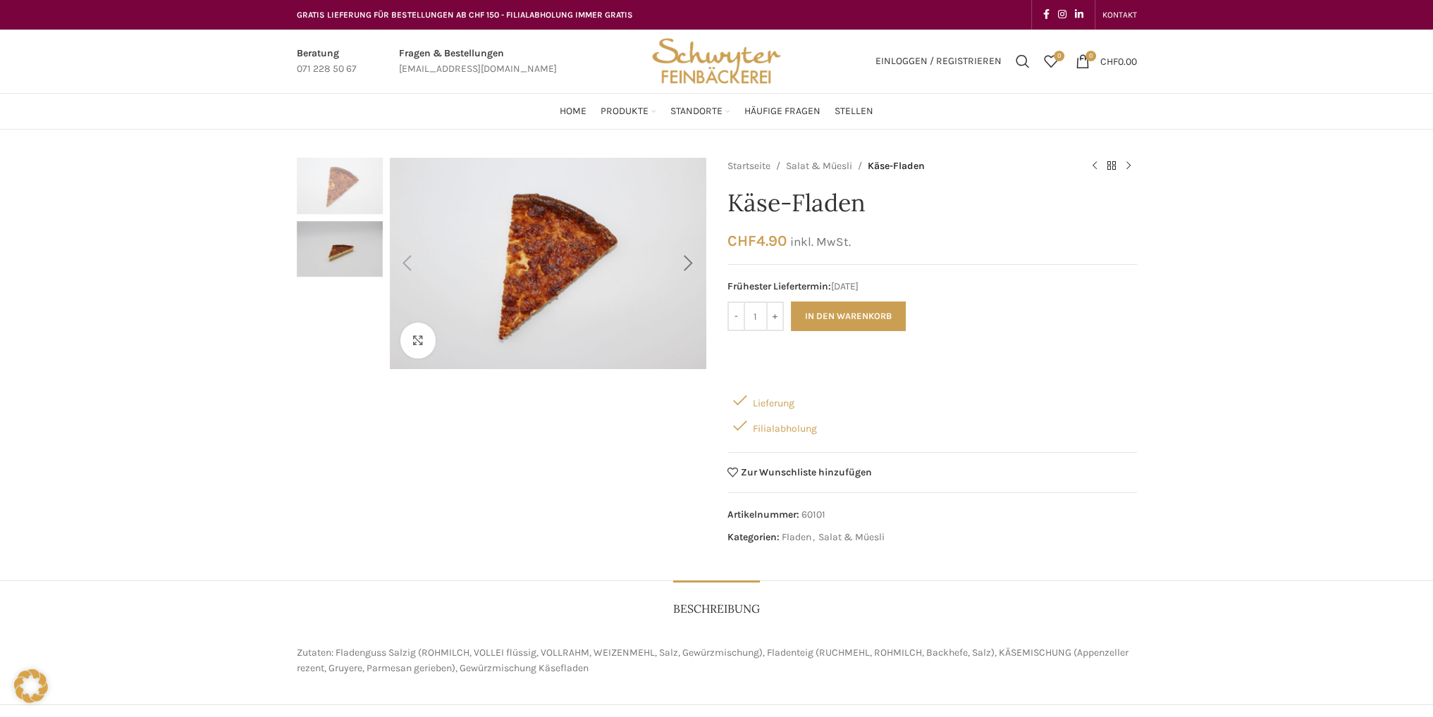
click at [680, 264] on div "Next slide" at bounding box center [688, 263] width 35 height 35
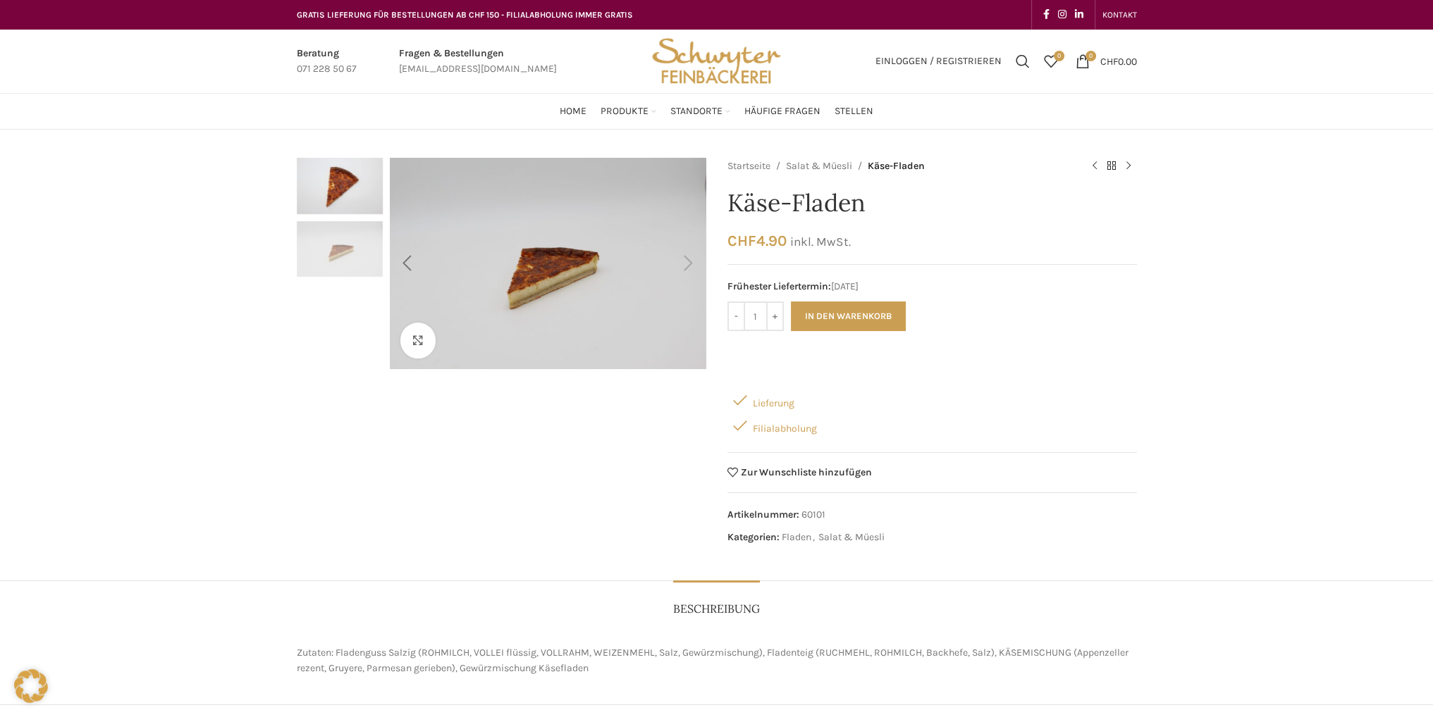
click at [404, 261] on div "Previous slide" at bounding box center [407, 263] width 35 height 35
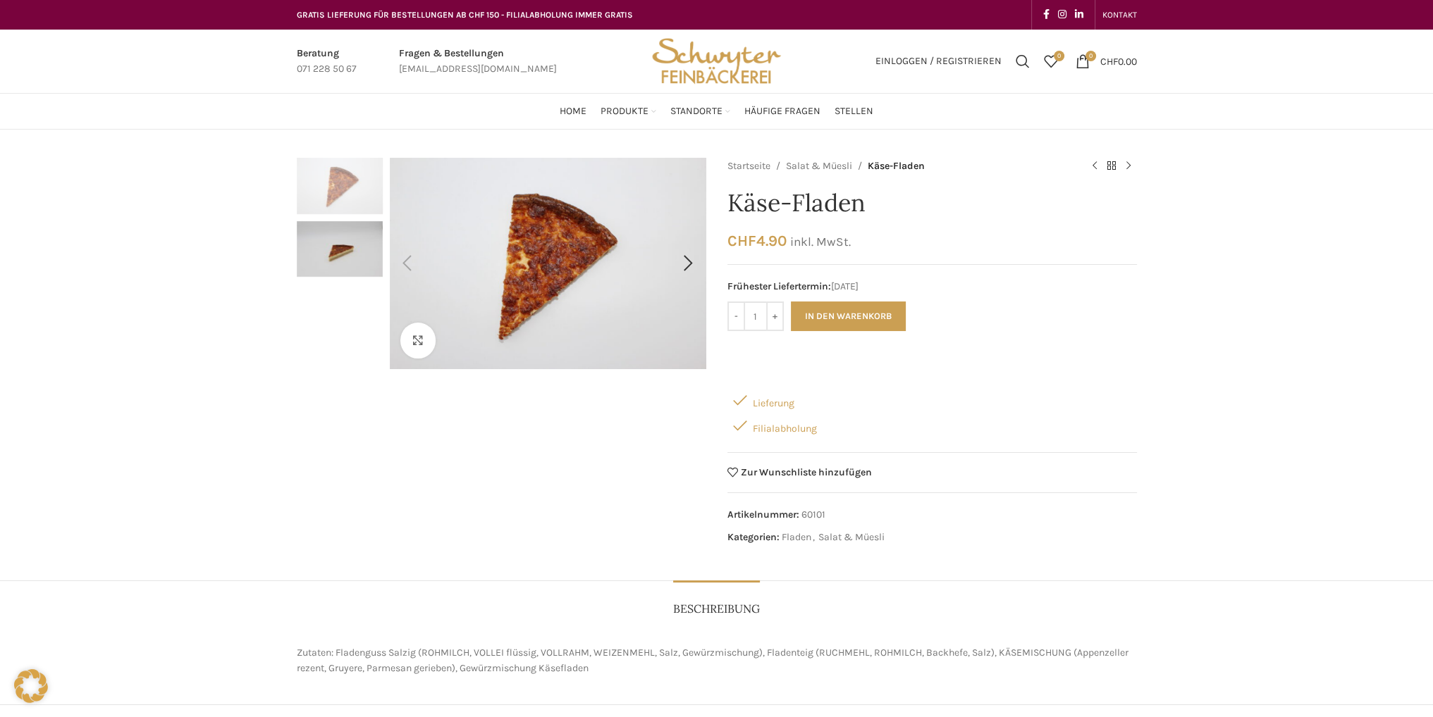
click at [404, 261] on div "Previous slide" at bounding box center [407, 263] width 35 height 35
click at [688, 270] on div "Next slide" at bounding box center [688, 263] width 35 height 35
